Goal: Transaction & Acquisition: Book appointment/travel/reservation

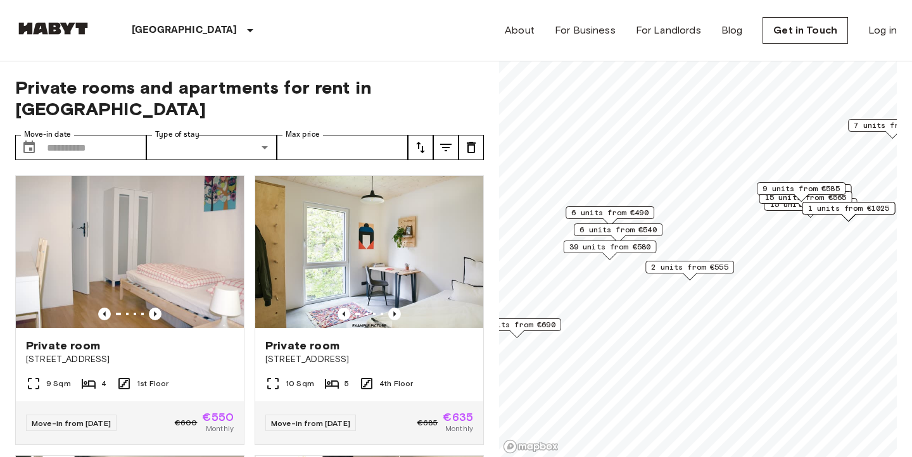
click at [610, 244] on span "39 units from €580" at bounding box center [610, 246] width 82 height 11
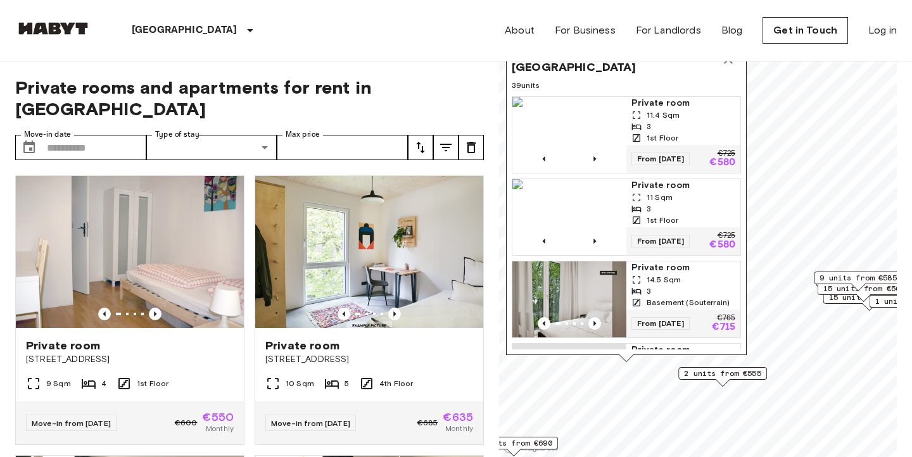
click at [717, 375] on span "2 units from €555" at bounding box center [722, 373] width 77 height 11
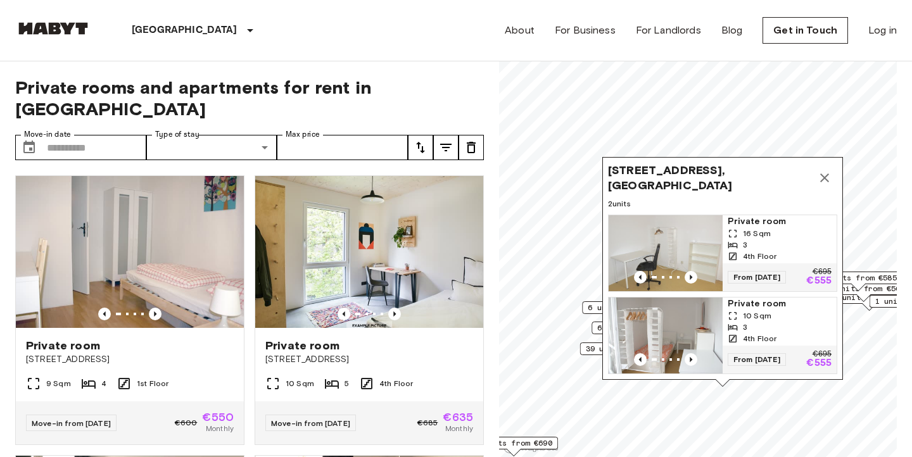
click at [821, 182] on icon "Map marker" at bounding box center [824, 177] width 15 height 15
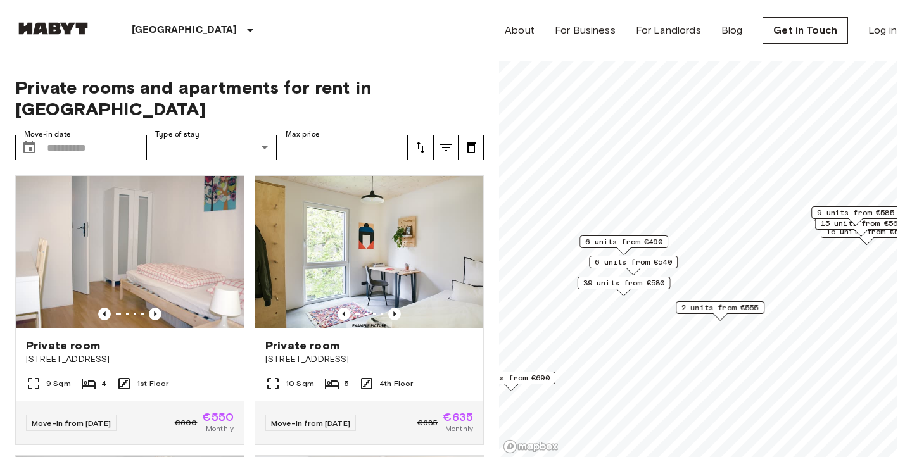
click at [632, 245] on span "6 units from €490" at bounding box center [623, 241] width 77 height 11
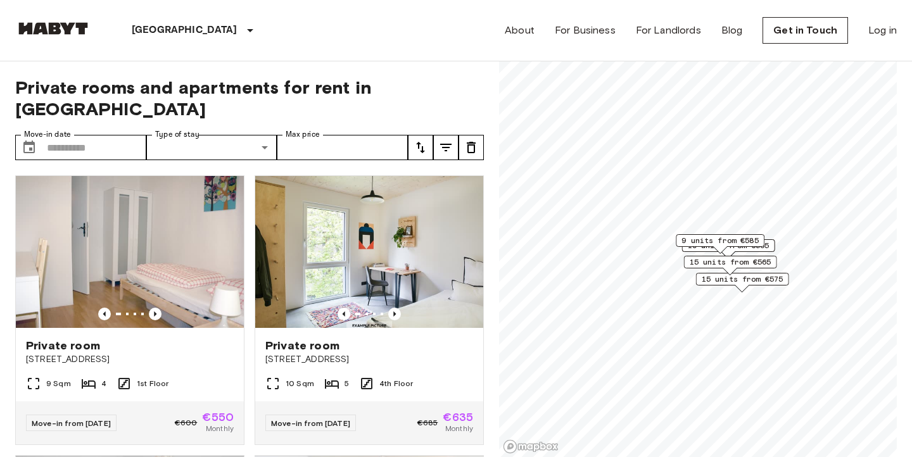
click at [730, 285] on div "15 units from €575" at bounding box center [742, 279] width 93 height 13
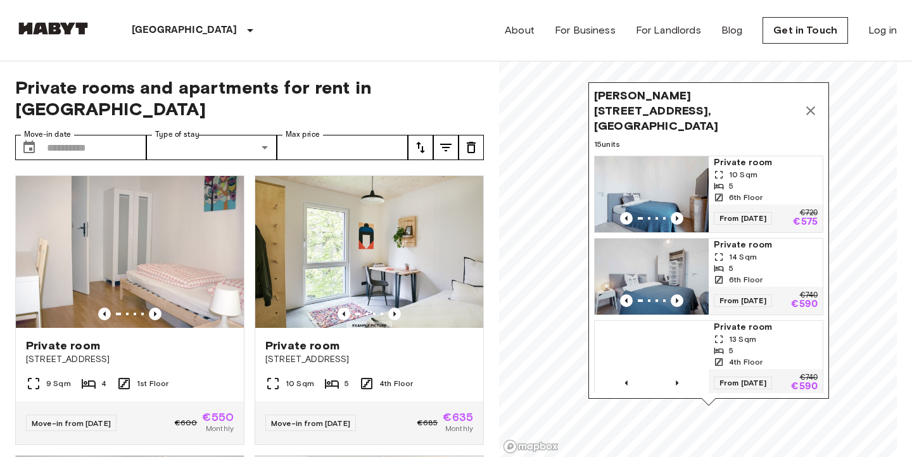
scroll to position [247, 0]
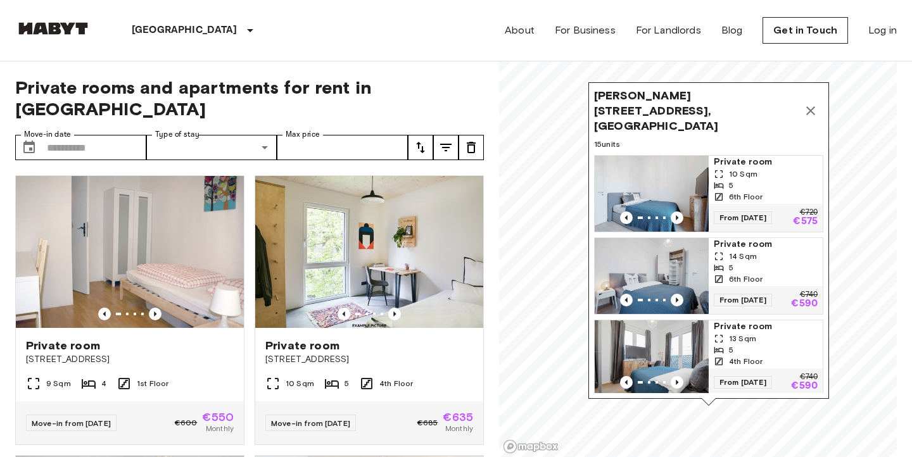
click at [752, 274] on span "6th Floor" at bounding box center [746, 279] width 34 height 11
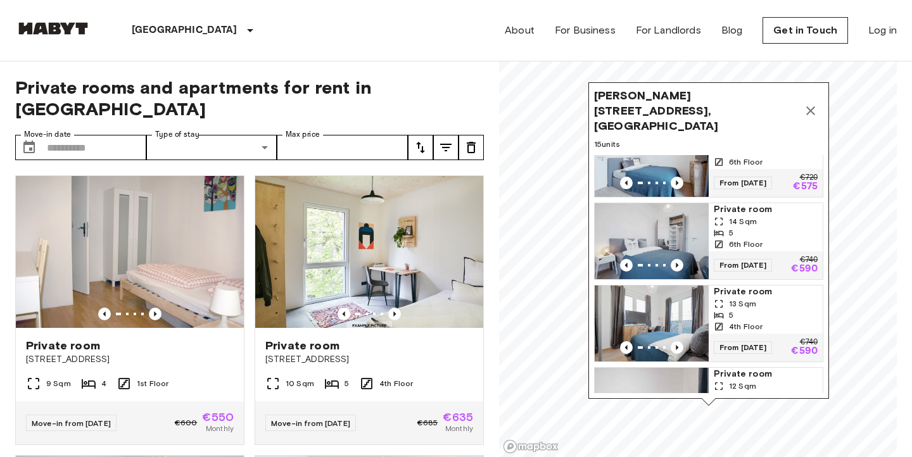
scroll to position [286, 0]
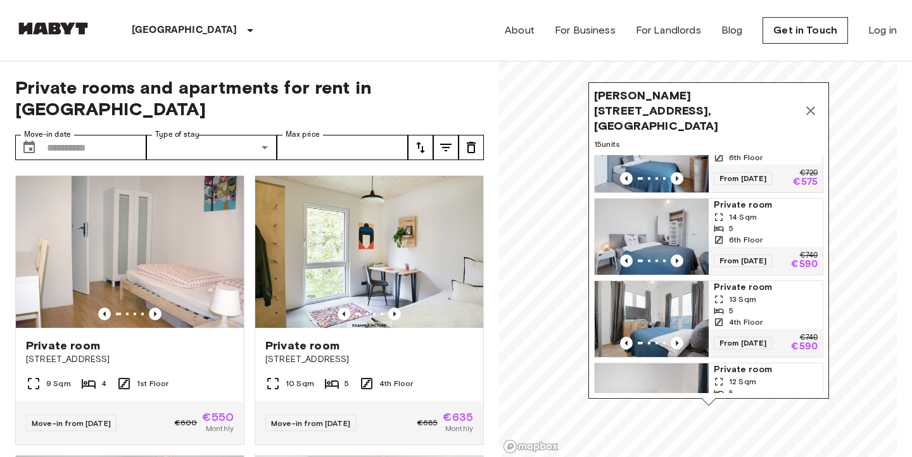
click at [751, 294] on span "13 Sqm" at bounding box center [742, 299] width 27 height 11
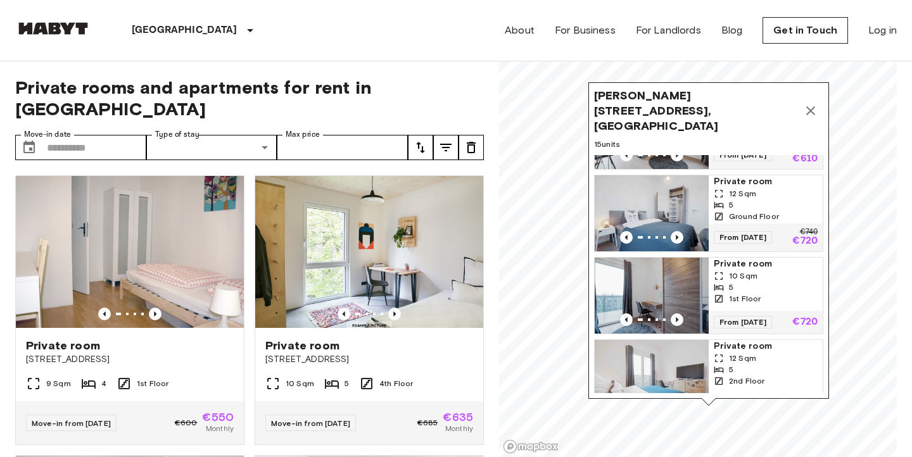
scroll to position [976, 0]
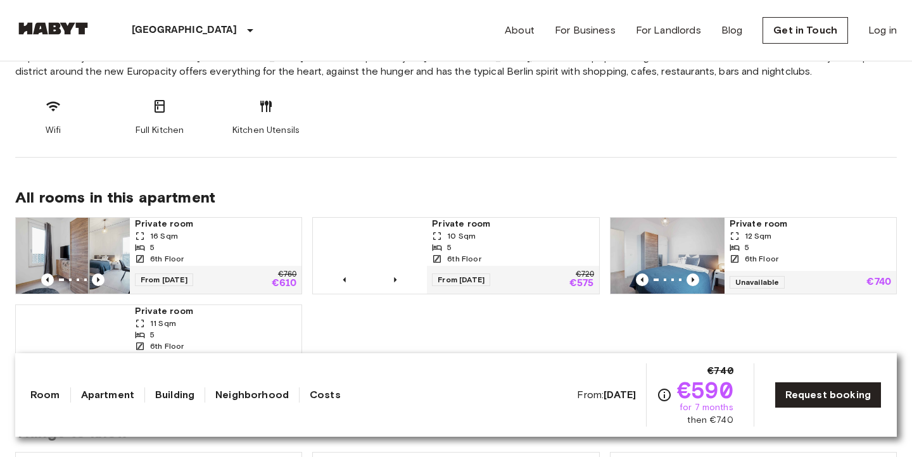
scroll to position [598, 0]
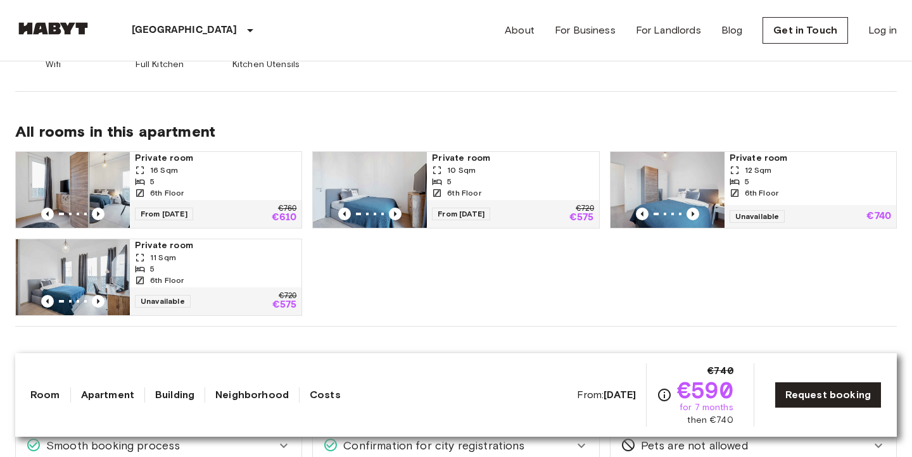
click at [223, 191] on div "6th Floor" at bounding box center [215, 192] width 161 height 11
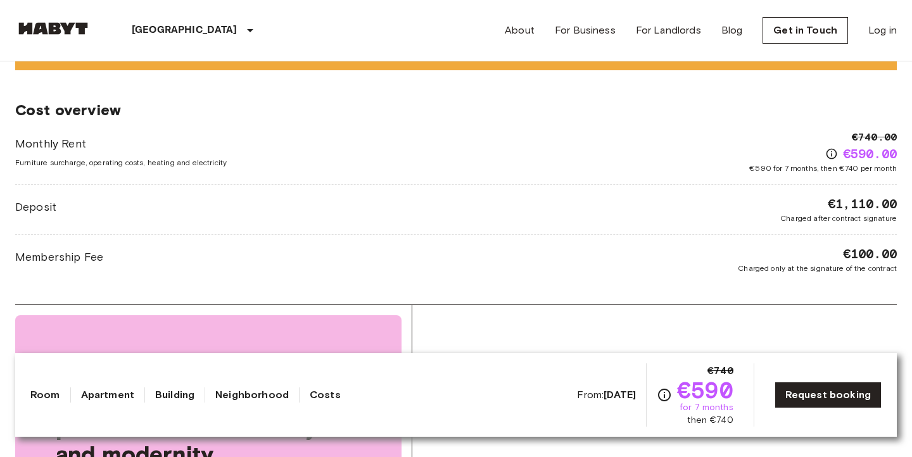
scroll to position [1110, 0]
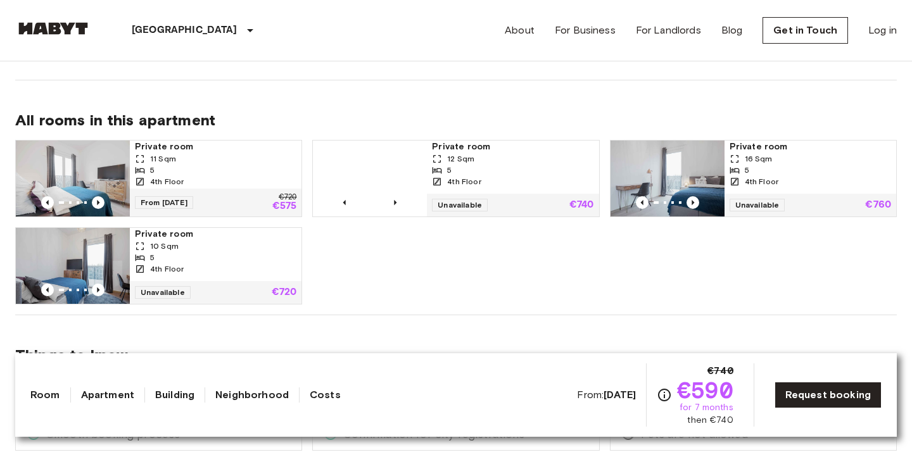
scroll to position [591, 0]
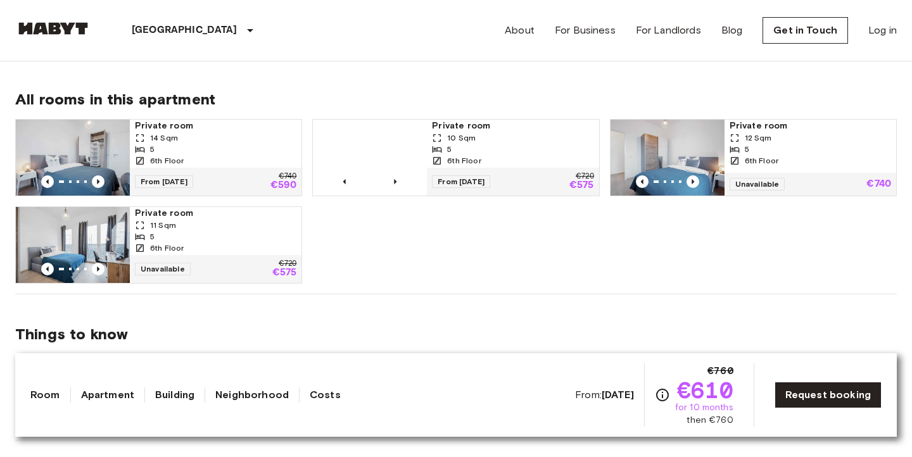
scroll to position [628, 0]
